Goal: Check status

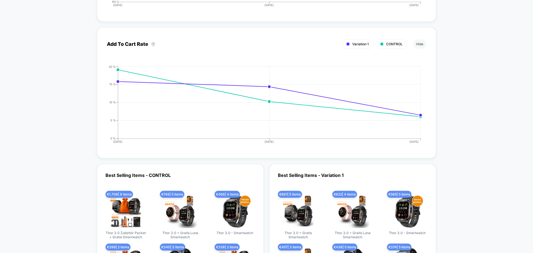
scroll to position [777, 0]
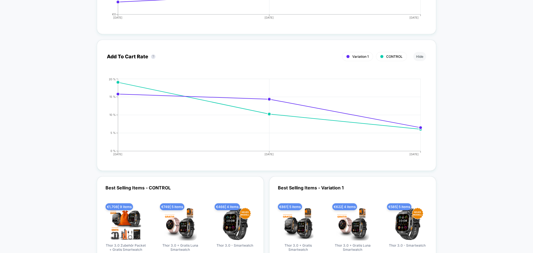
drag, startPoint x: 46, startPoint y: 104, endPoint x: 33, endPoint y: 104, distance: 13.0
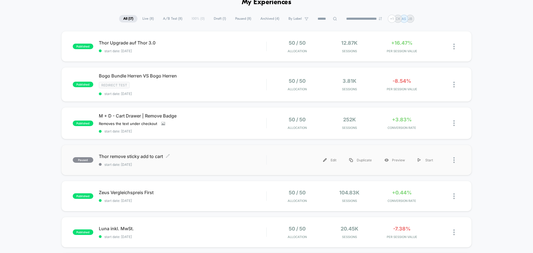
scroll to position [139, 0]
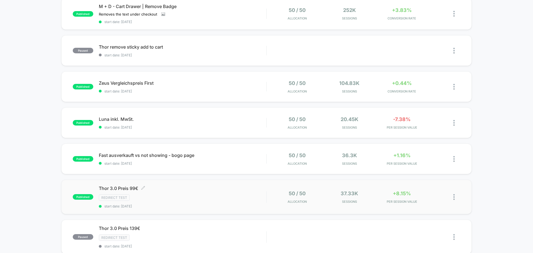
click at [172, 192] on div "Thor 3.0 Preis 99€ Click to edit experience details Click to edit experience de…" at bounding box center [182, 196] width 167 height 23
